Goal: Check status: Check status

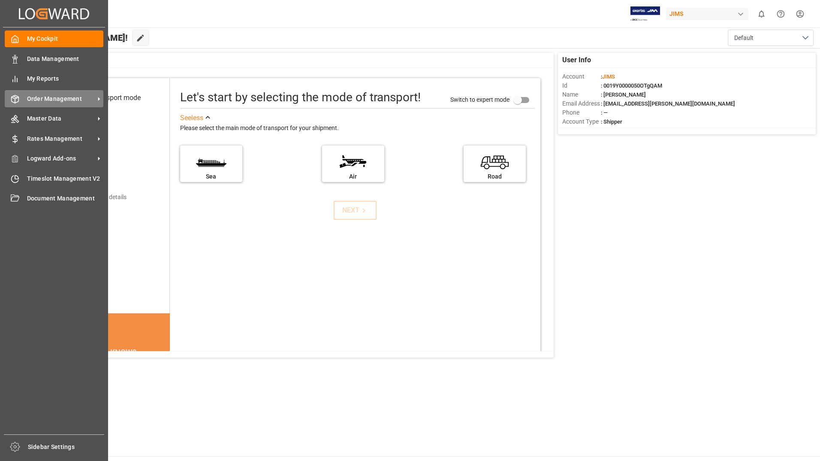
click at [46, 104] on div "Order Management Order Management" at bounding box center [54, 98] width 99 height 17
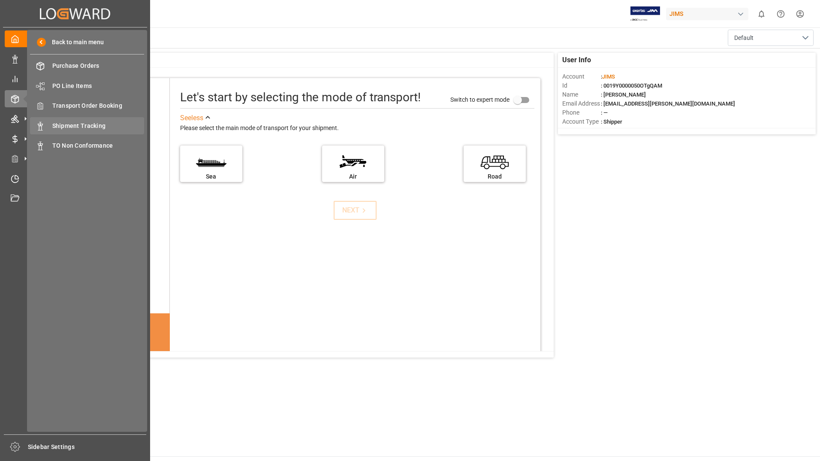
click at [78, 124] on span "Shipment Tracking" at bounding box center [98, 125] width 92 height 9
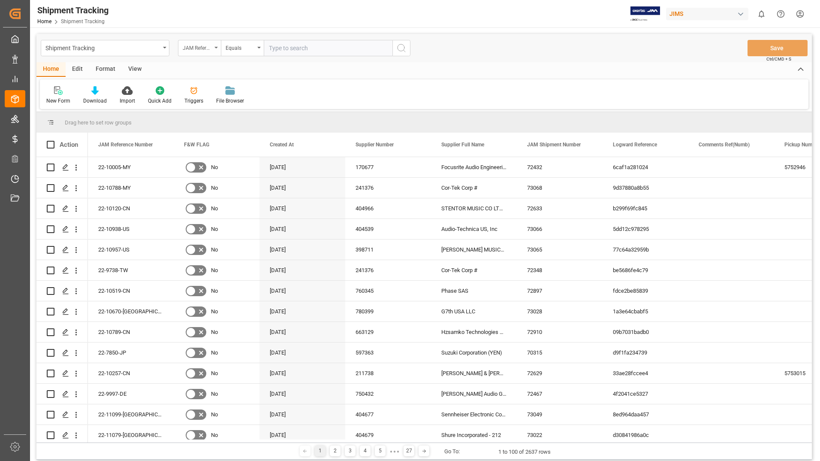
click at [202, 49] on div "JAM Reference Number" at bounding box center [197, 47] width 29 height 10
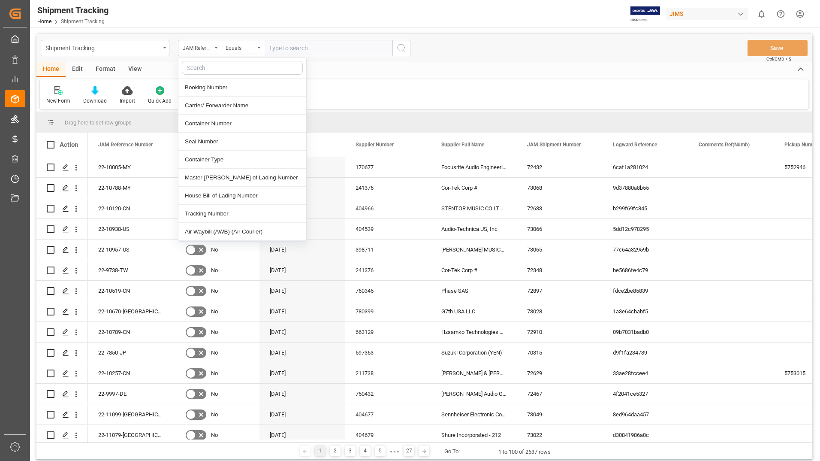
scroll to position [300, 0]
click at [227, 207] on div "Tracking Number" at bounding box center [242, 211] width 128 height 18
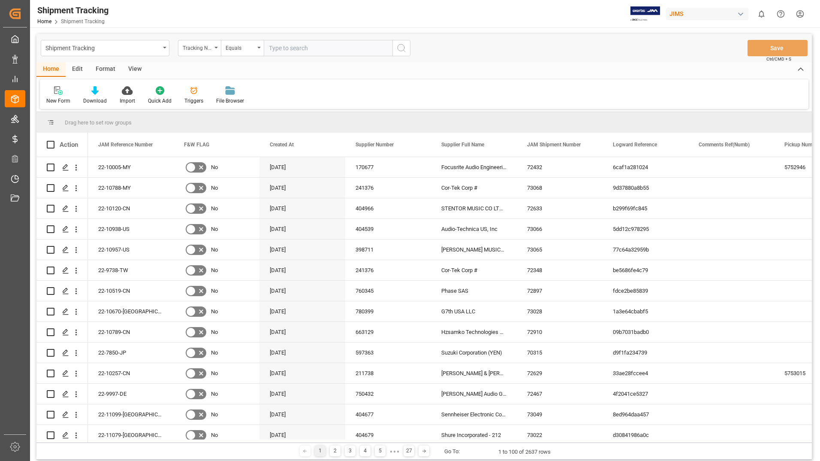
click at [317, 48] on input "text" at bounding box center [328, 48] width 129 height 16
type input "6800433205"
click at [405, 46] on icon "search button" at bounding box center [401, 48] width 10 height 10
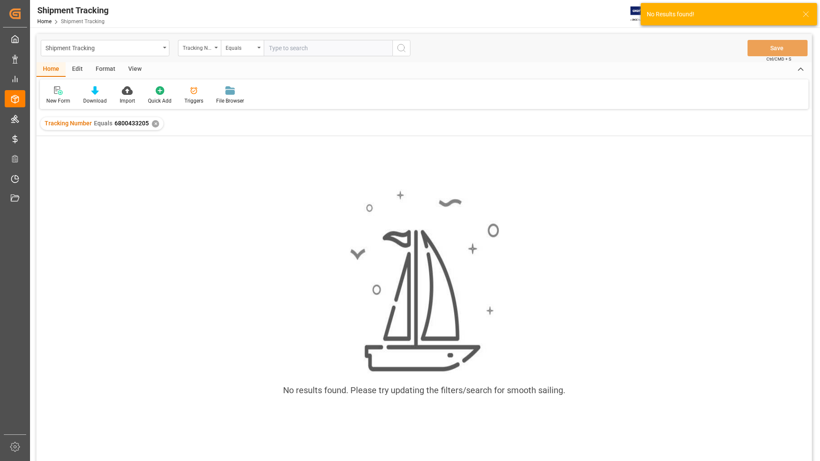
click at [152, 123] on div "✕" at bounding box center [155, 123] width 7 height 7
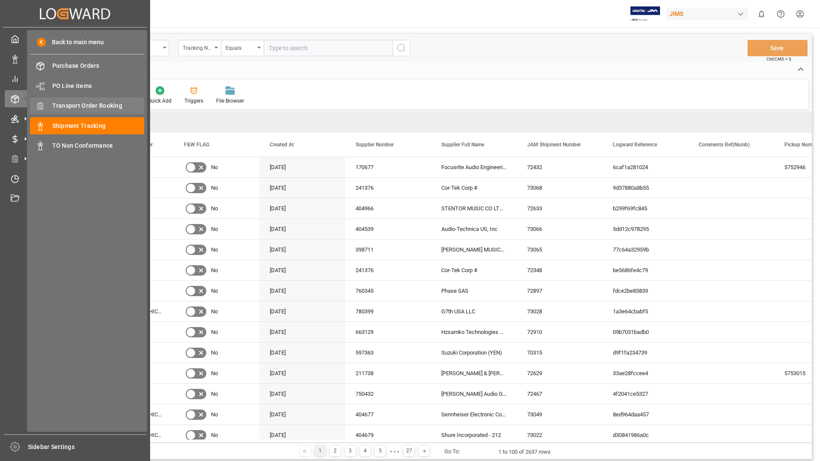
click at [86, 110] on span "Transport Order Booking" at bounding box center [98, 105] width 92 height 9
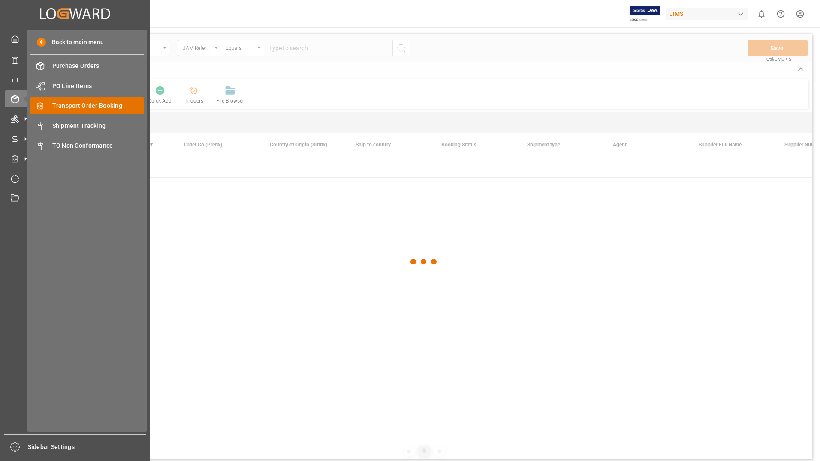
click at [99, 104] on span "Transport Order Booking" at bounding box center [98, 105] width 92 height 9
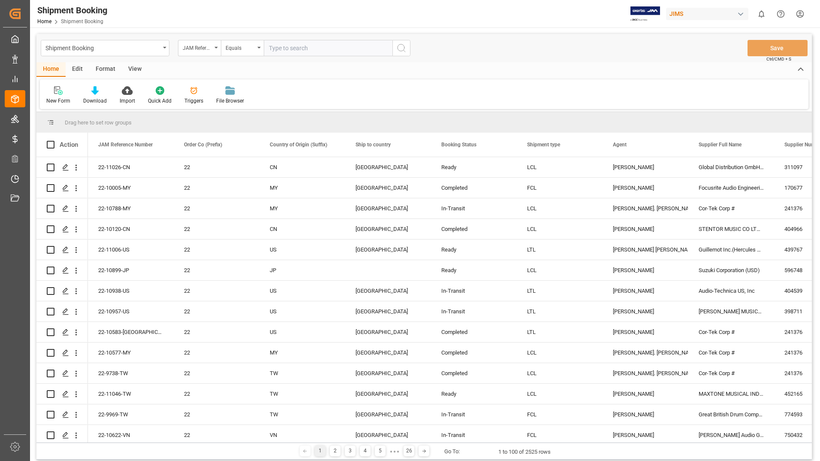
click at [311, 48] on input "text" at bounding box center [328, 48] width 129 height 16
type input "22-8290-us"
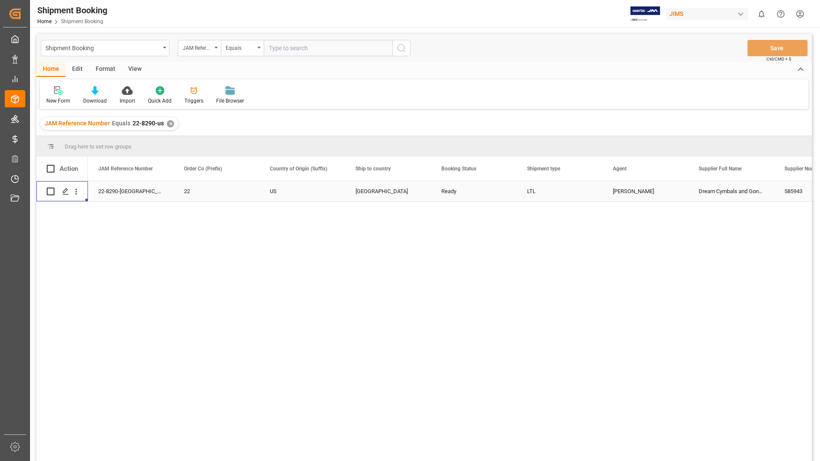
click at [46, 189] on div "Press SPACE to select this row." at bounding box center [61, 191] width 51 height 20
click at [51, 191] on input "Press Space to toggle row selection (unchecked)" at bounding box center [51, 191] width 8 height 8
checkbox input "true"
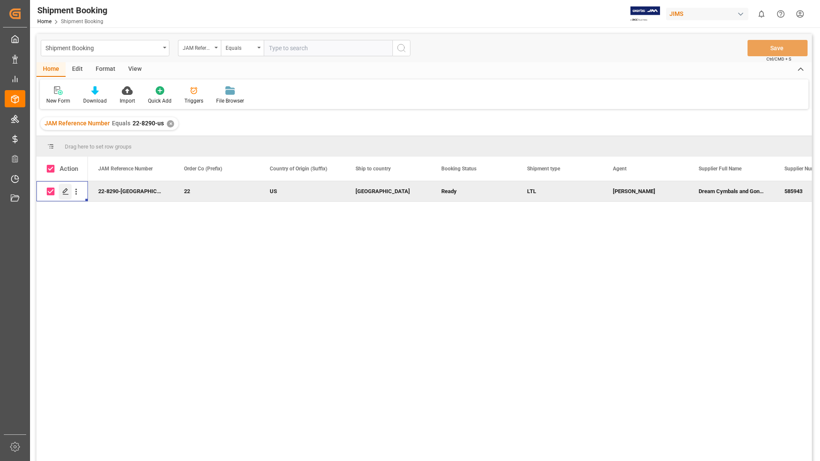
click at [66, 191] on icon "Press SPACE to deselect this row." at bounding box center [65, 191] width 7 height 7
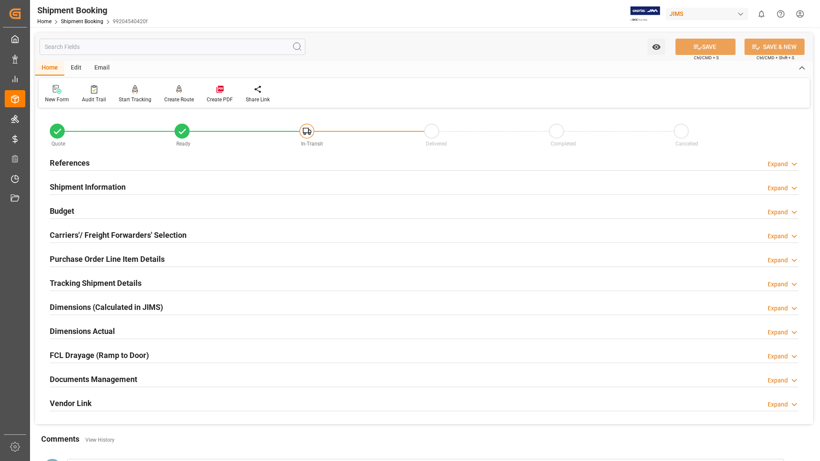
click at [89, 279] on h2 "Tracking Shipment Details" at bounding box center [96, 283] width 92 height 12
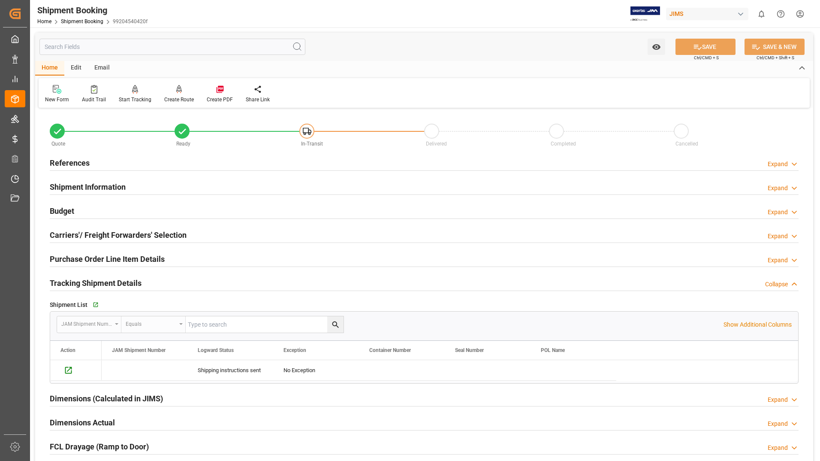
click at [78, 258] on h2 "Purchase Order Line Item Details" at bounding box center [107, 259] width 115 height 12
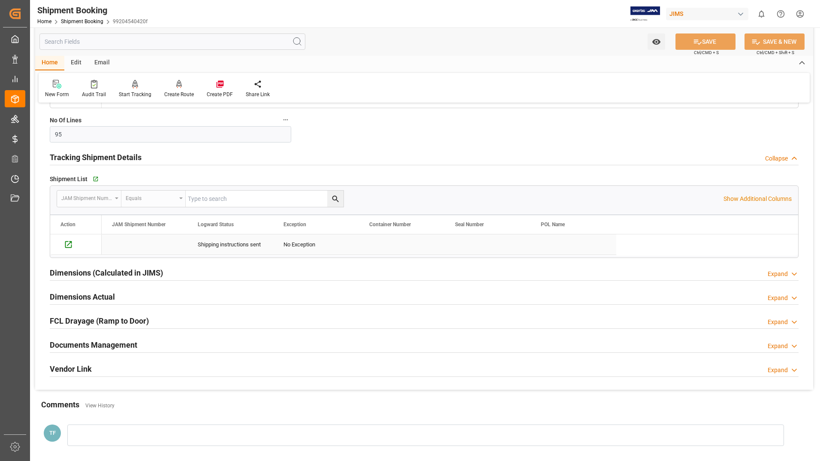
scroll to position [343, 0]
